Goal: Task Accomplishment & Management: Manage account settings

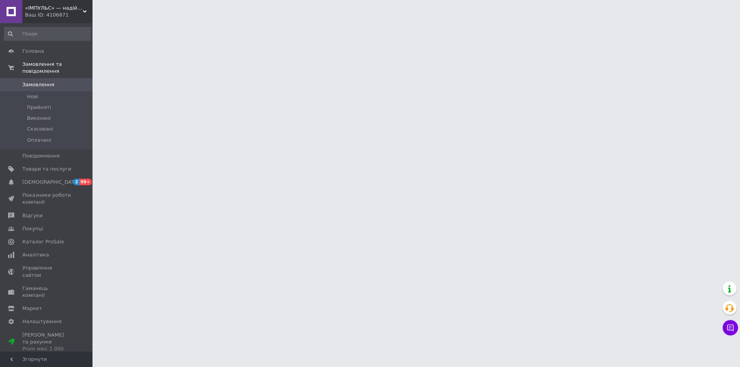
click at [39, 166] on span "Товари та послуги" at bounding box center [46, 169] width 49 height 7
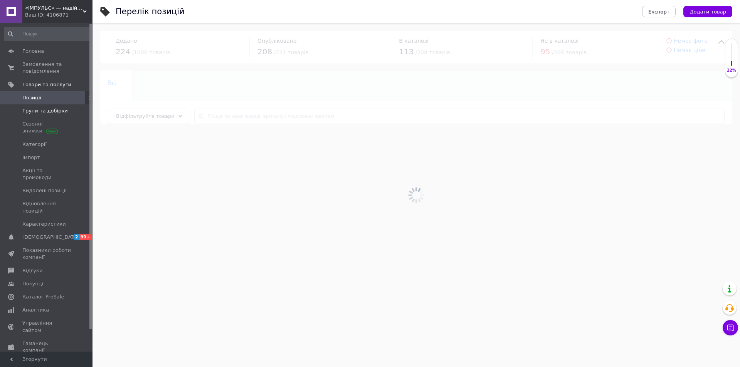
click at [40, 111] on span "Групи та добірки" at bounding box center [44, 111] width 45 height 7
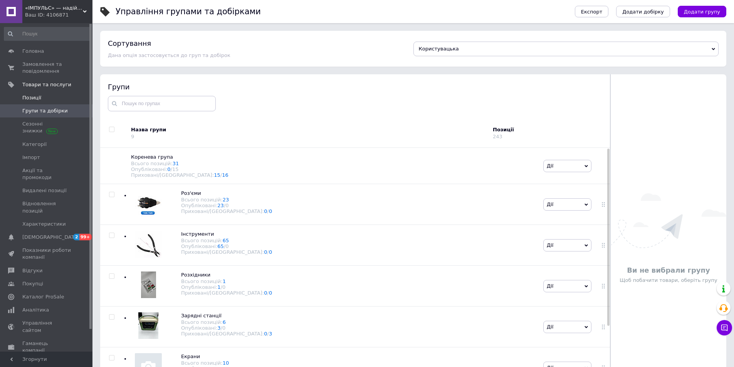
click at [25, 98] on span "Позиції" at bounding box center [31, 97] width 19 height 7
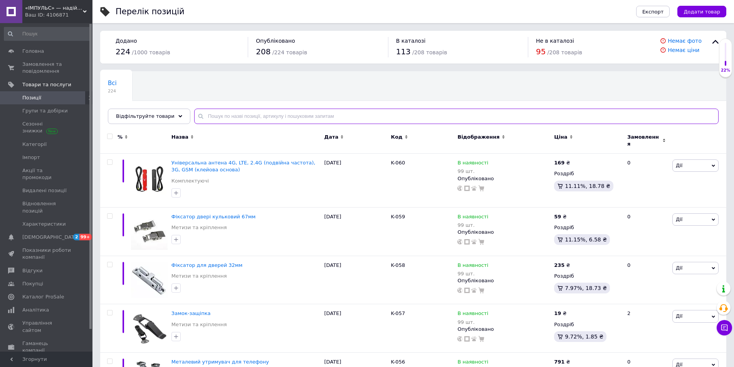
click at [270, 113] on input "text" at bounding box center [456, 116] width 525 height 15
type input "008"
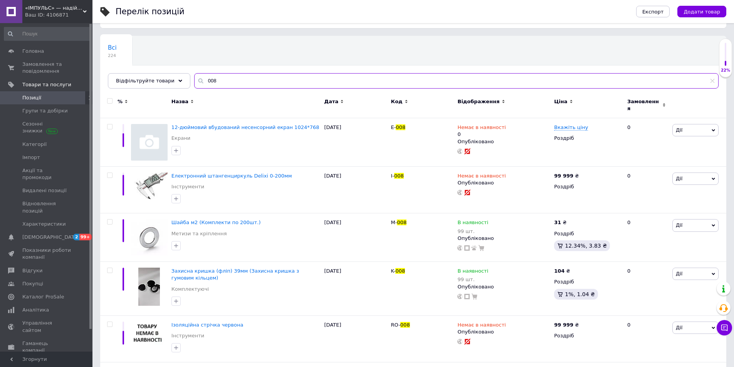
scroll to position [82, 0]
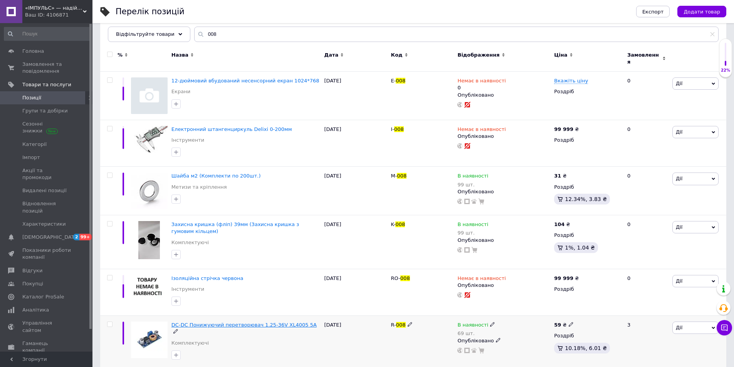
click at [287, 322] on span "DC-DC Понижуючий перетворювач 1.25-36V XL4005 5А" at bounding box center [244, 325] width 145 height 6
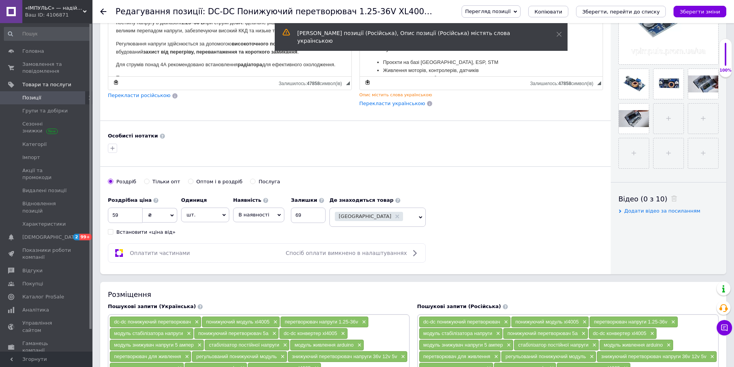
scroll to position [231, 0]
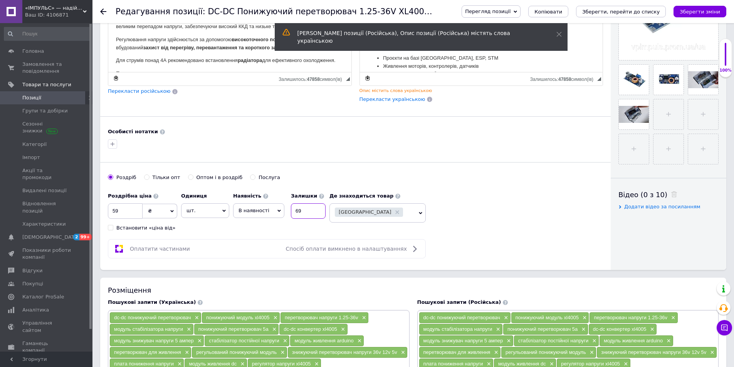
drag, startPoint x: 311, startPoint y: 209, endPoint x: 281, endPoint y: 209, distance: 29.3
click at [281, 209] on div "Наявність В наявності Немає в наявності Під замовлення Залишки 69" at bounding box center [279, 204] width 93 height 30
checkbox input "true"
type input "3"
checkbox input "true"
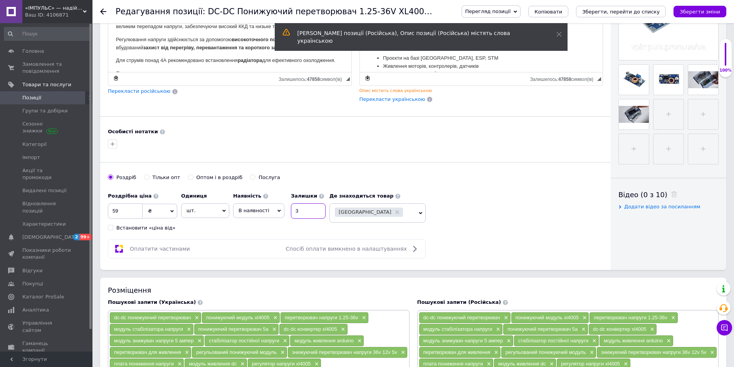
type input "30"
checkbox input "true"
type input "300"
checkbox input "true"
type input "300"
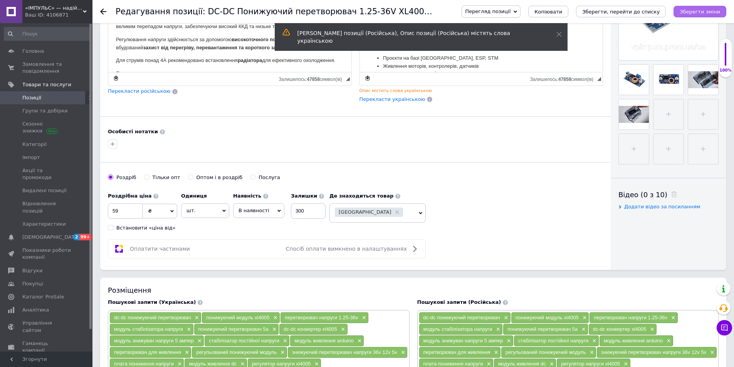
click at [709, 12] on icon "Зберегти зміни" at bounding box center [700, 12] width 40 height 6
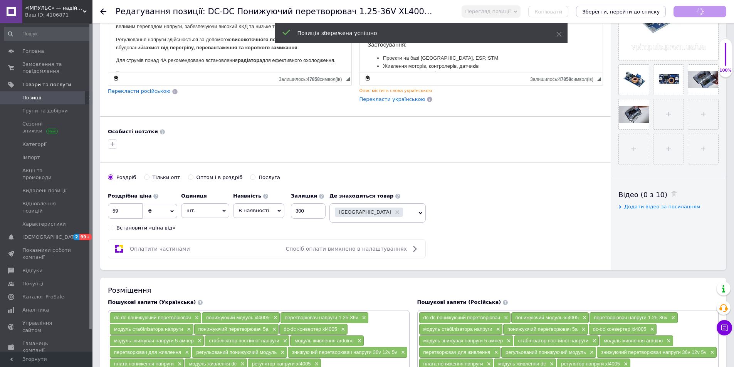
checkbox input "true"
click at [36, 157] on span "Імпорт" at bounding box center [31, 157] width 18 height 7
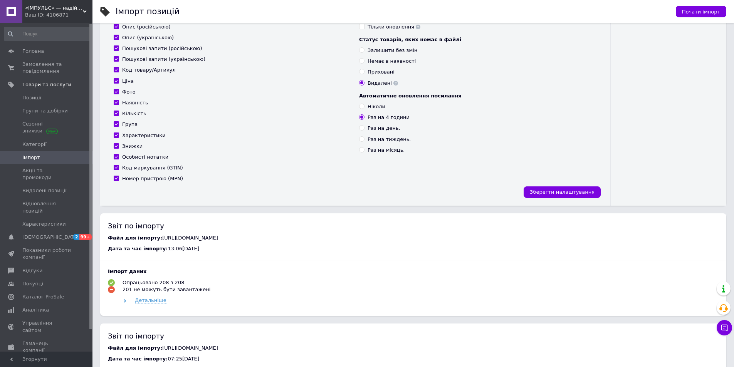
scroll to position [154, 0]
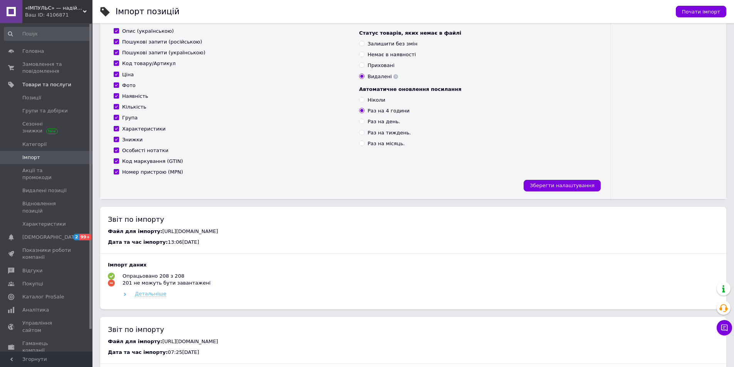
click at [149, 295] on span "Детальніше" at bounding box center [151, 294] width 32 height 6
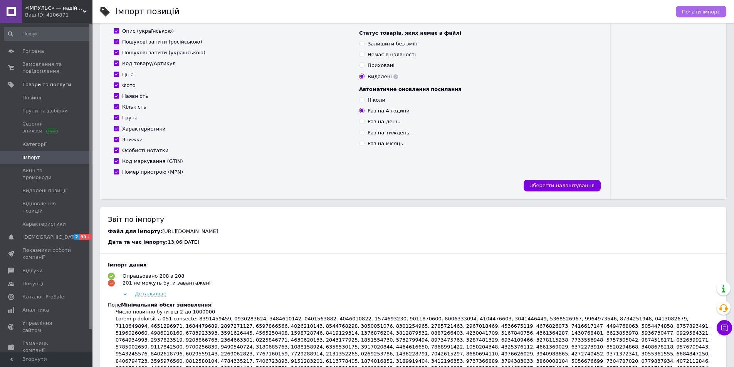
click at [701, 12] on span "Почати імпорт" at bounding box center [701, 12] width 38 height 6
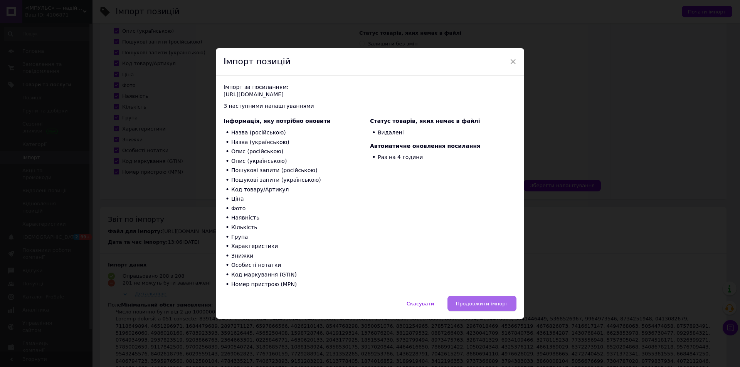
click at [485, 301] on span "Продовжити імпорт" at bounding box center [482, 304] width 53 height 6
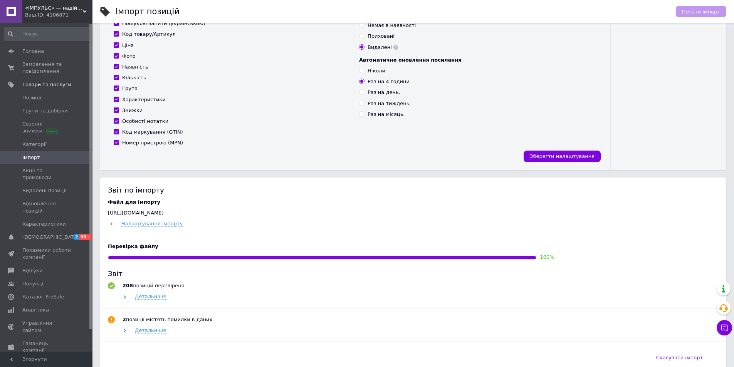
scroll to position [231, 0]
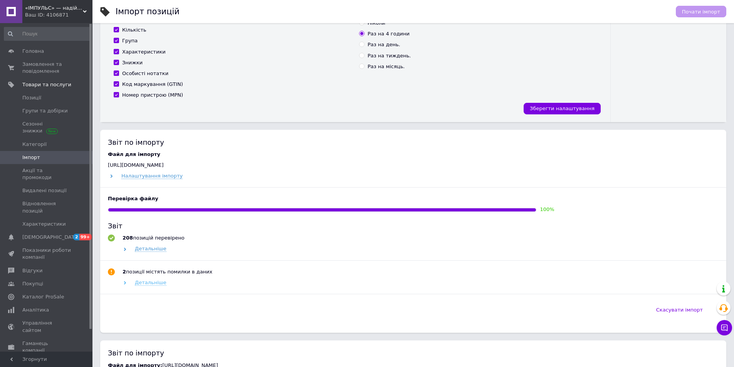
click at [153, 285] on span "Детальніше" at bounding box center [151, 283] width 32 height 6
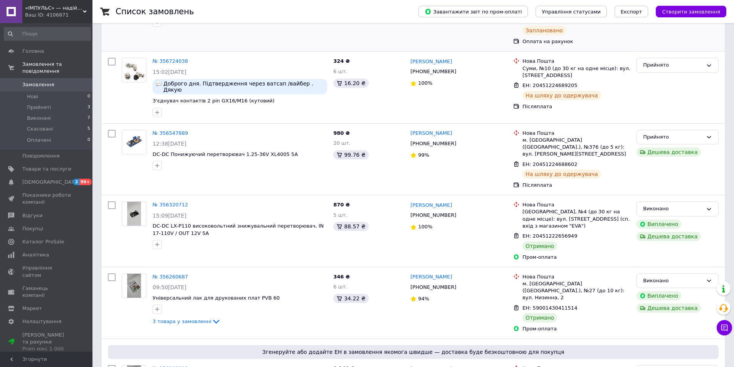
scroll to position [193, 0]
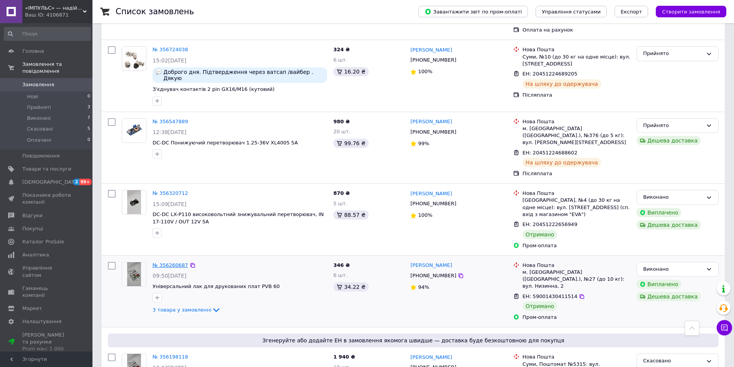
click at [174, 263] on link "№ 356260687" at bounding box center [170, 266] width 35 height 6
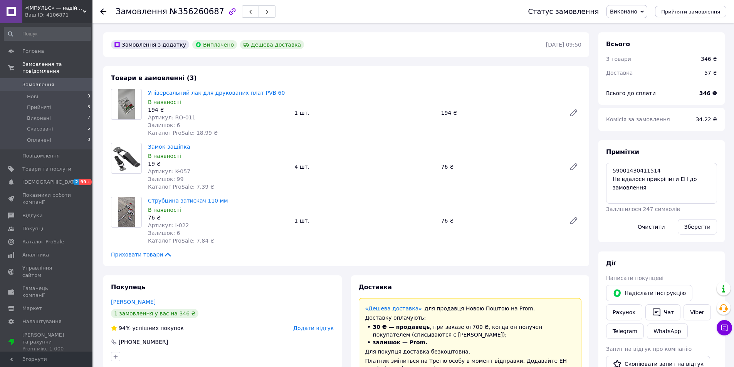
scroll to position [56, 0]
click at [102, 11] on use at bounding box center [103, 11] width 6 height 6
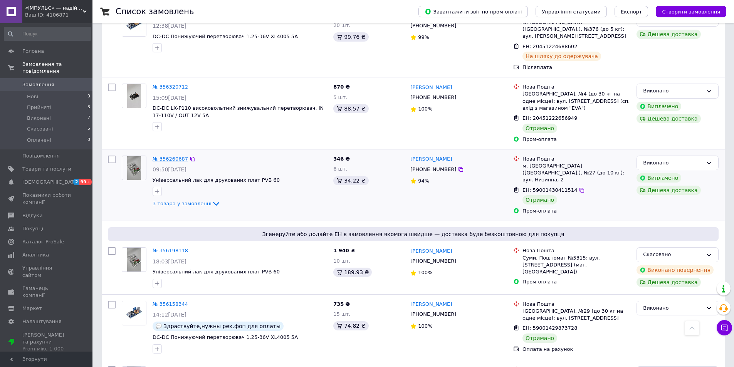
scroll to position [308, 0]
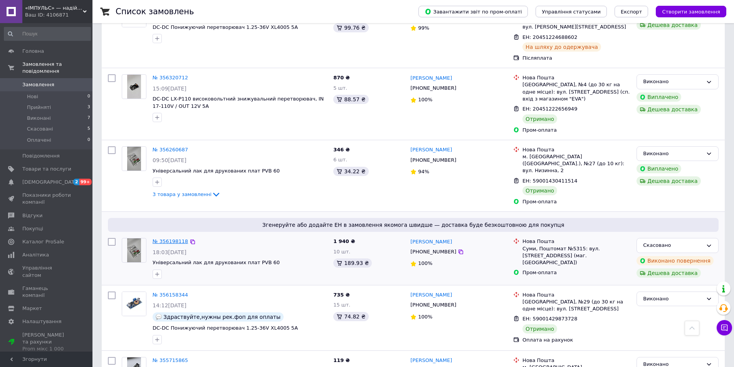
click at [171, 239] on link "№ 356198118" at bounding box center [170, 242] width 35 height 6
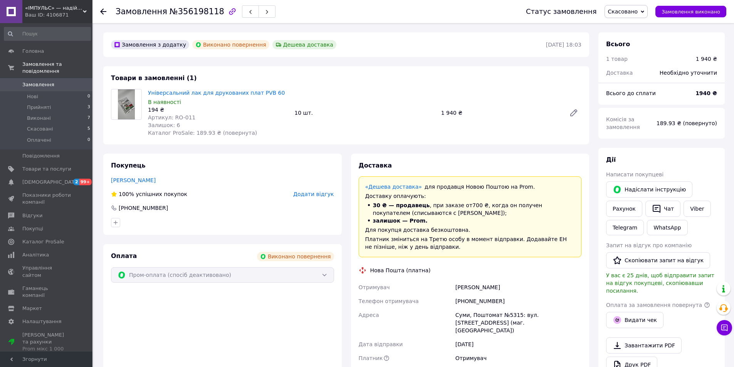
click at [104, 8] on div at bounding box center [103, 12] width 6 height 8
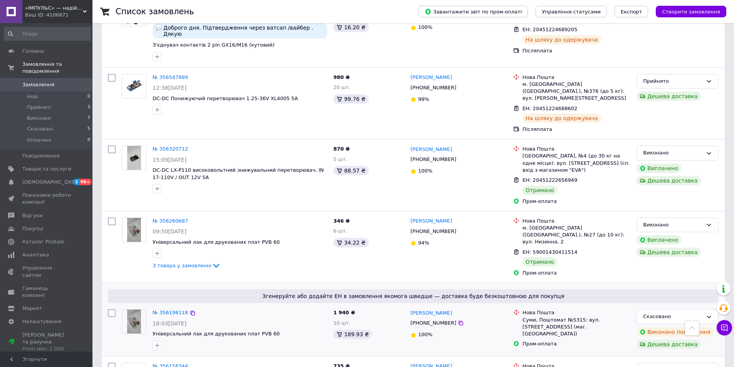
scroll to position [231, 0]
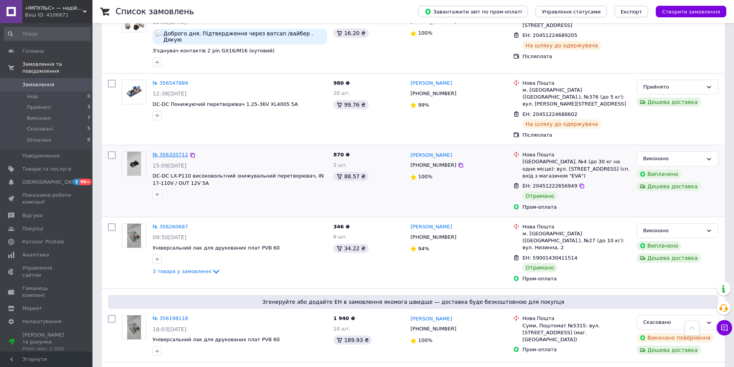
click at [171, 152] on link "№ 356320712" at bounding box center [170, 155] width 35 height 6
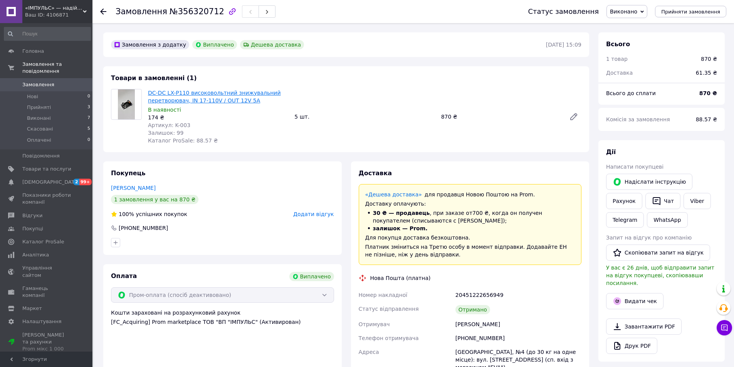
click at [225, 98] on link "DC-DC LX-P110 високовольтний знижувальний перетворювач, IN 17-110V / OUT 12V 5A" at bounding box center [214, 97] width 133 height 14
click at [51, 318] on span "Налаштування" at bounding box center [41, 321] width 39 height 7
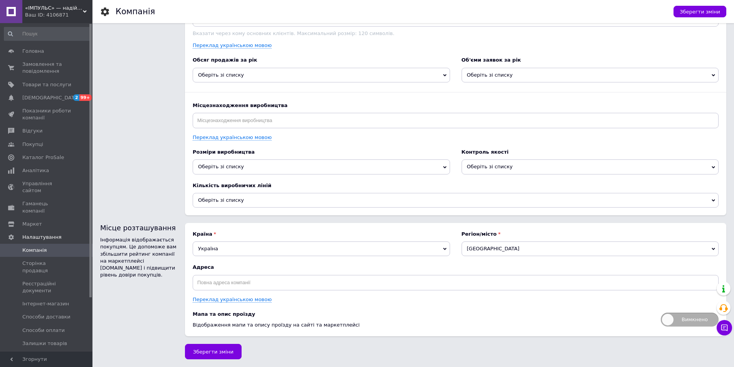
scroll to position [872, 0]
click at [40, 281] on span "Реєстраційні документи" at bounding box center [46, 288] width 49 height 14
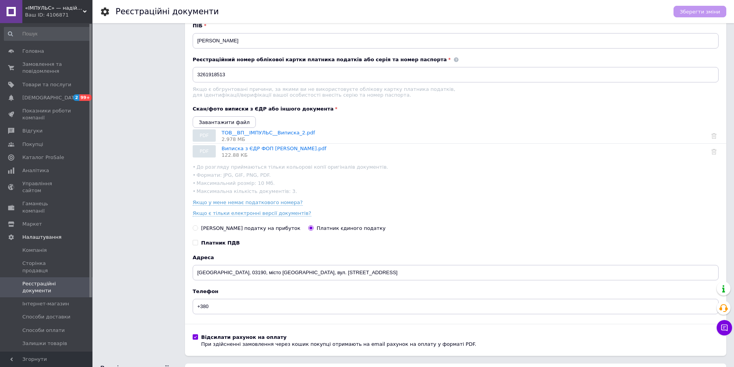
scroll to position [193, 0]
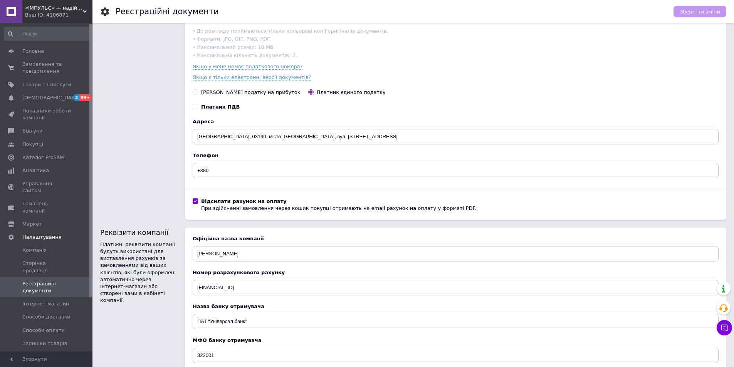
click at [195, 109] on input "Платник ПДВ" at bounding box center [195, 106] width 5 height 5
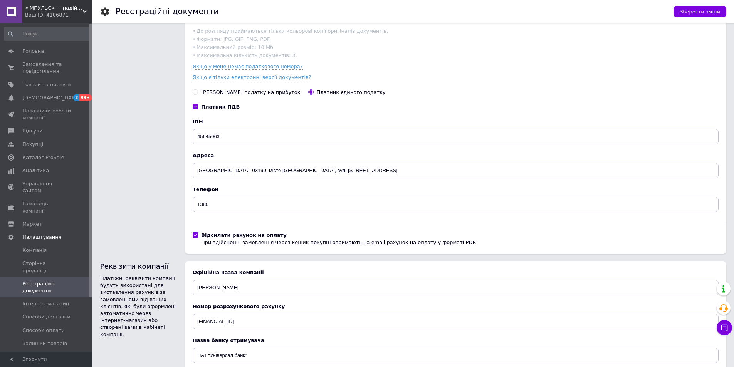
click at [195, 109] on input "Платник ПДВ" at bounding box center [195, 106] width 5 height 5
checkbox input "false"
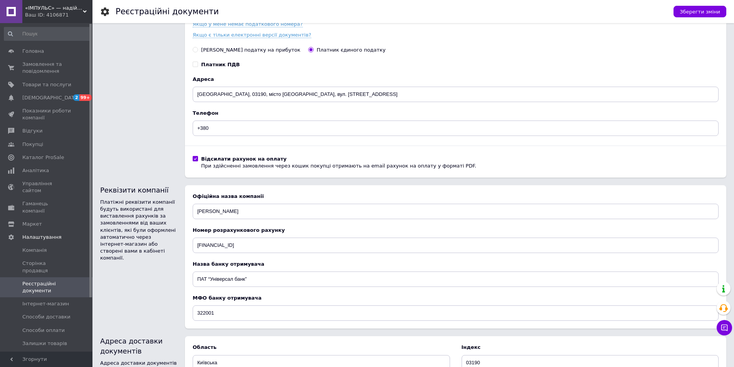
scroll to position [346, 0]
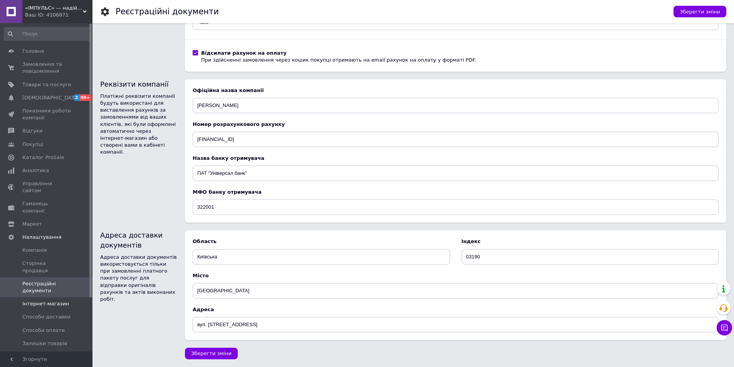
click at [42, 301] on span "Інтернет-магазин" at bounding box center [45, 304] width 47 height 7
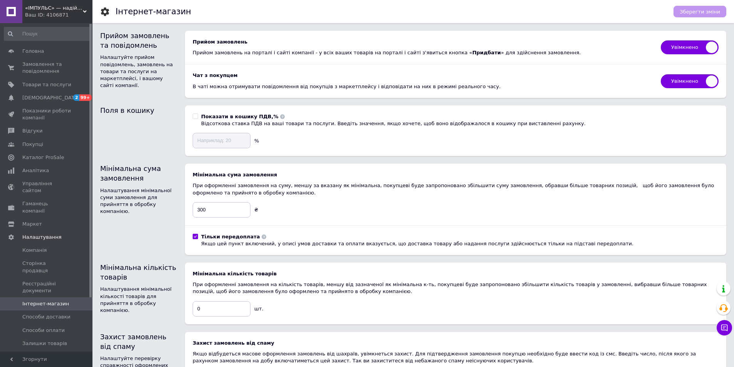
click at [194, 117] on input "Показати в кошику ПДВ,% Відсоткова ставка ПДВ на ваші товари та послуги. Введіт…" at bounding box center [195, 116] width 5 height 5
drag, startPoint x: 239, startPoint y: 139, endPoint x: 181, endPoint y: 139, distance: 57.4
click at [181, 139] on div "Поля в кошику Показати в кошику ПДВ,% Відсоткова ставка ПДВ на ваші товари та п…" at bounding box center [413, 131] width 627 height 51
drag, startPoint x: 221, startPoint y: 115, endPoint x: 262, endPoint y: 124, distance: 42.2
click at [262, 124] on div "Показати в кошику ПДВ,% Відсоткова ставка ПДВ на ваші товари та послуги. Введіт…" at bounding box center [393, 120] width 385 height 14
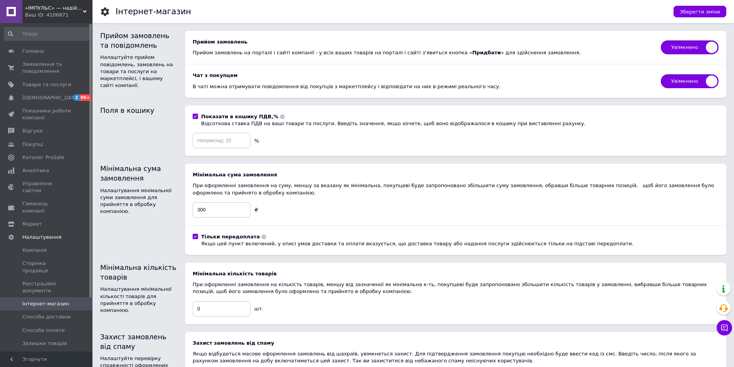
click at [198, 119] on input "Показати в кошику ПДВ,% Відсоткова ставка ПДВ на ваші товари та послуги. Введіт…" at bounding box center [195, 116] width 5 height 5
checkbox input "false"
click at [40, 260] on span "Сторінка продавця" at bounding box center [46, 267] width 49 height 14
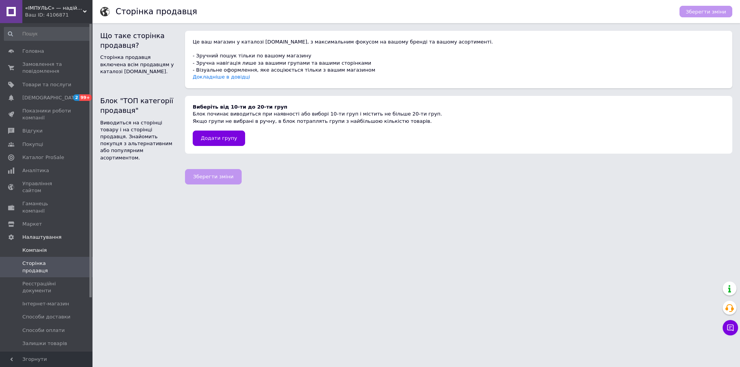
click at [40, 247] on span "Компанія" at bounding box center [34, 250] width 24 height 7
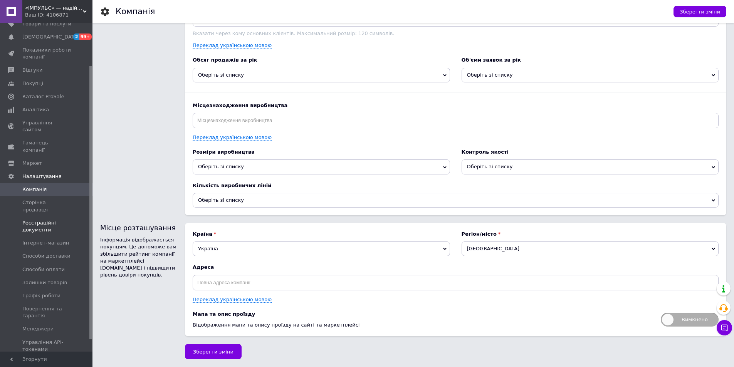
scroll to position [64, 0]
click at [56, 115] on link "Управління сайтом" at bounding box center [47, 123] width 95 height 20
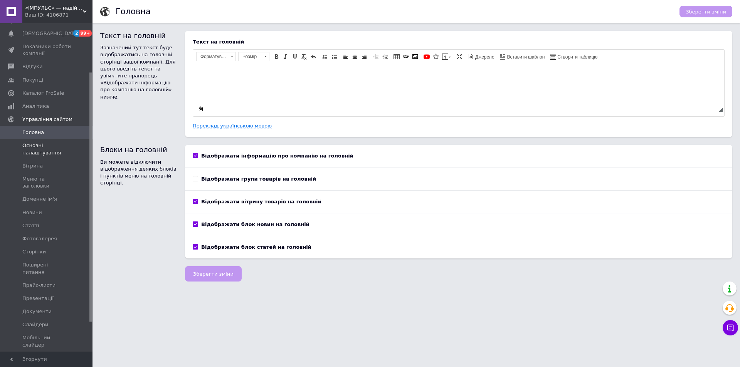
click at [38, 154] on span "Основні налаштування" at bounding box center [46, 149] width 49 height 14
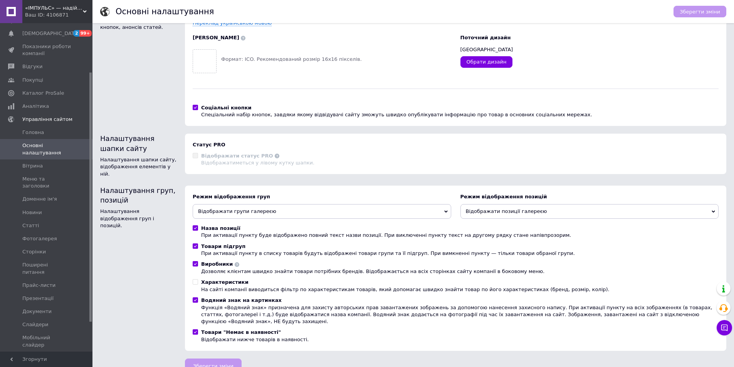
scroll to position [55, 0]
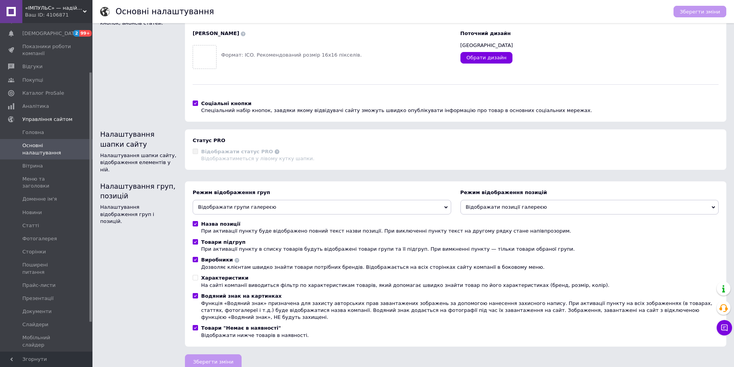
click at [196, 276] on input "Характеристики На сайті компанії виводиться фільтр по характеристикам товарів, …" at bounding box center [195, 277] width 5 height 5
checkbox input "true"
click at [221, 359] on span "Зберегти зміни" at bounding box center [213, 362] width 40 height 6
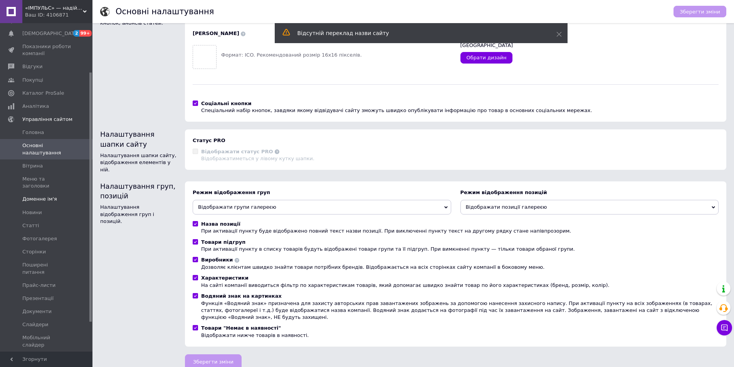
click at [47, 196] on span "Доменне ім'я" at bounding box center [39, 199] width 35 height 7
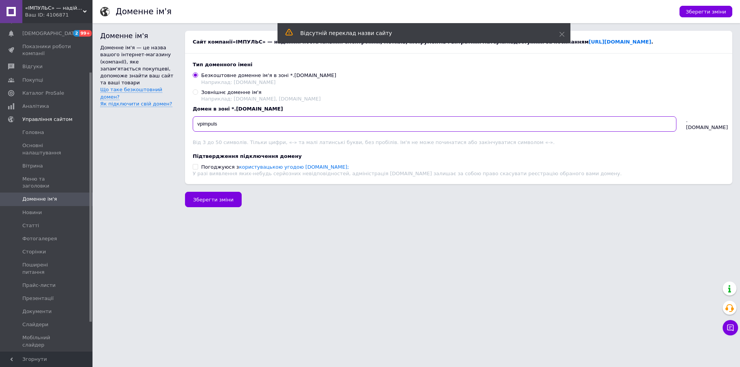
drag, startPoint x: 202, startPoint y: 125, endPoint x: 187, endPoint y: 125, distance: 14.3
click at [187, 125] on div "Тип доменного імені Безкоштовне доменне ім'я в зоні *.[DOMAIN_NAME] Наприклад: …" at bounding box center [459, 119] width 548 height 131
type input "impuls"
click at [220, 202] on span "Зберегти зміни" at bounding box center [213, 200] width 40 height 6
click at [716, 11] on span "Зберегти зміни" at bounding box center [706, 12] width 40 height 6
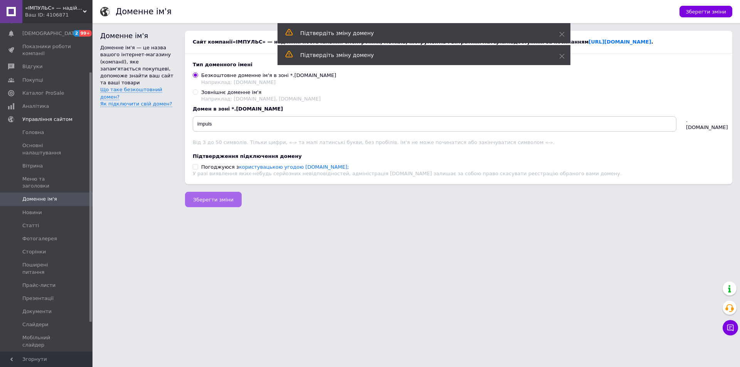
click at [211, 201] on span "Зберегти зміни" at bounding box center [213, 200] width 40 height 6
